Goal: Task Accomplishment & Management: Manage account settings

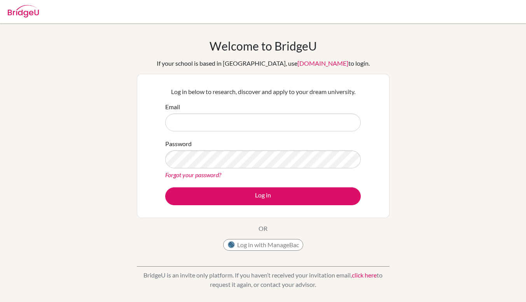
click at [273, 133] on form "Email Password Forgot your password? Log in" at bounding box center [263, 153] width 196 height 103
click at [261, 119] on input "Email" at bounding box center [263, 123] width 196 height 18
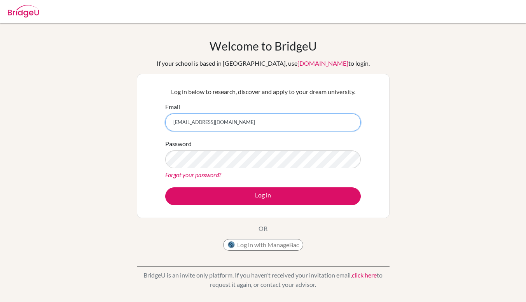
type input "m_leung@wincoll.ac.uk"
click at [201, 172] on link "Forgot your password?" at bounding box center [193, 174] width 56 height 7
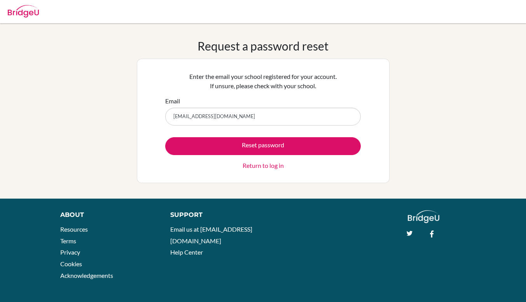
type input "m_leung@wincoll.ac.uk"
click at [165, 137] on button "Reset password" at bounding box center [263, 146] width 196 height 18
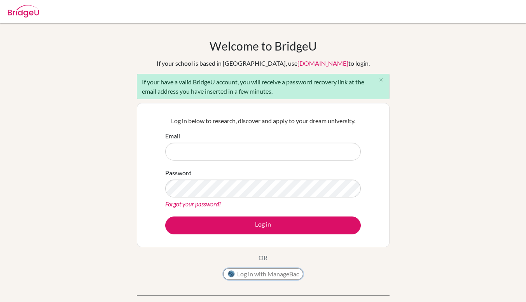
click at [256, 273] on button "Log in with ManageBac" at bounding box center [263, 274] width 80 height 12
